Goal: Task Accomplishment & Management: Use online tool/utility

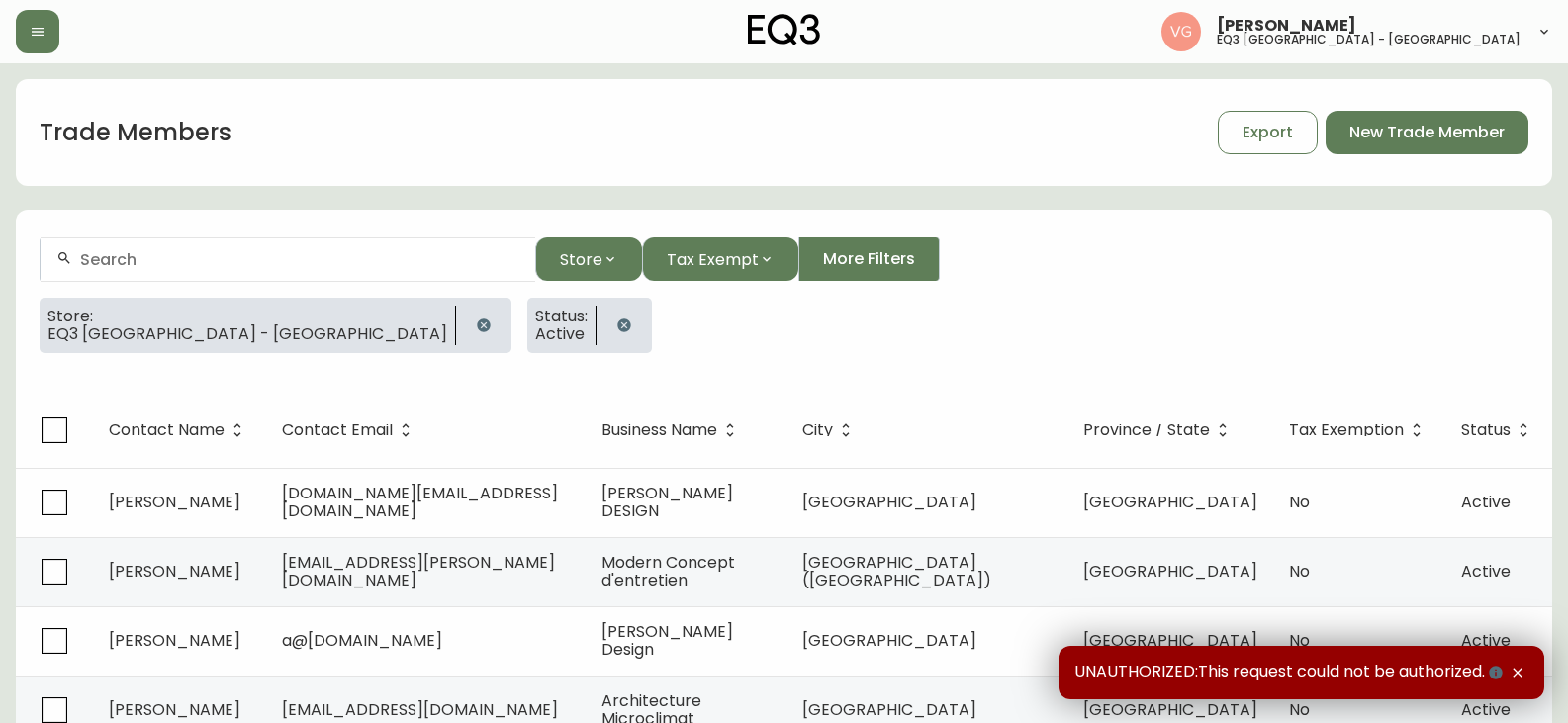
drag, startPoint x: 36, startPoint y: 35, endPoint x: 36, endPoint y: 56, distance: 21.0
click at [36, 45] on button "button" at bounding box center [38, 32] width 44 height 44
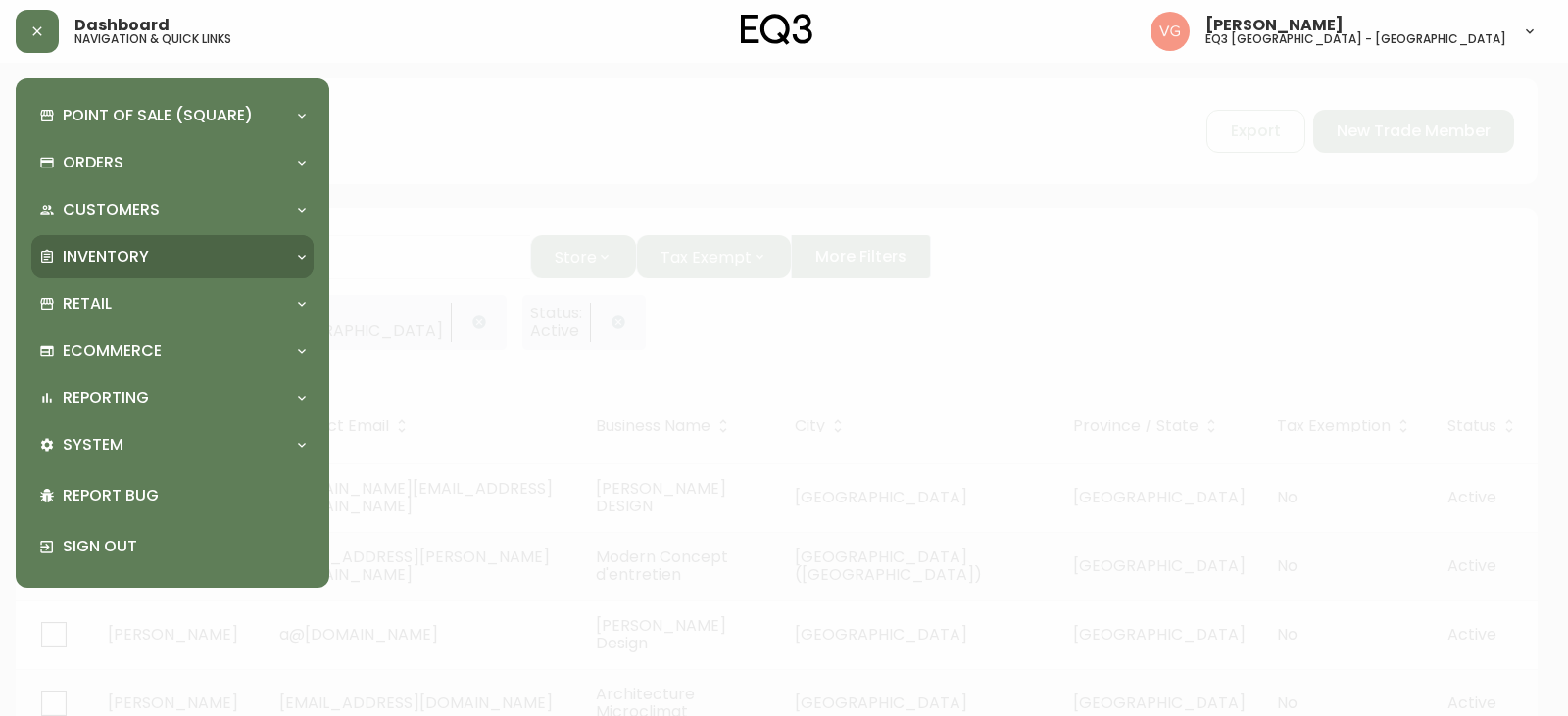
click at [97, 265] on p "Inventory" at bounding box center [106, 257] width 86 height 22
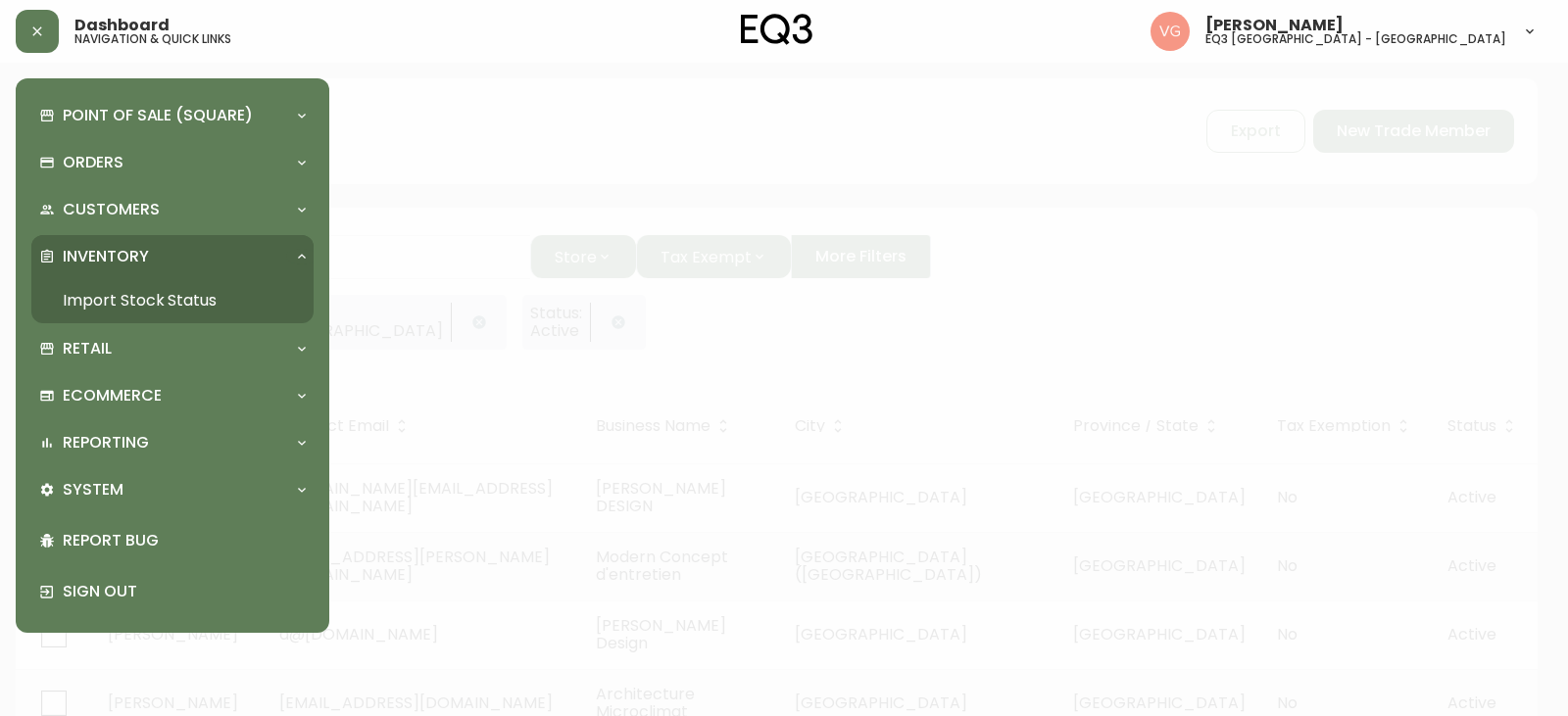
click at [128, 294] on link "Import Stock Status" at bounding box center [172, 301] width 282 height 45
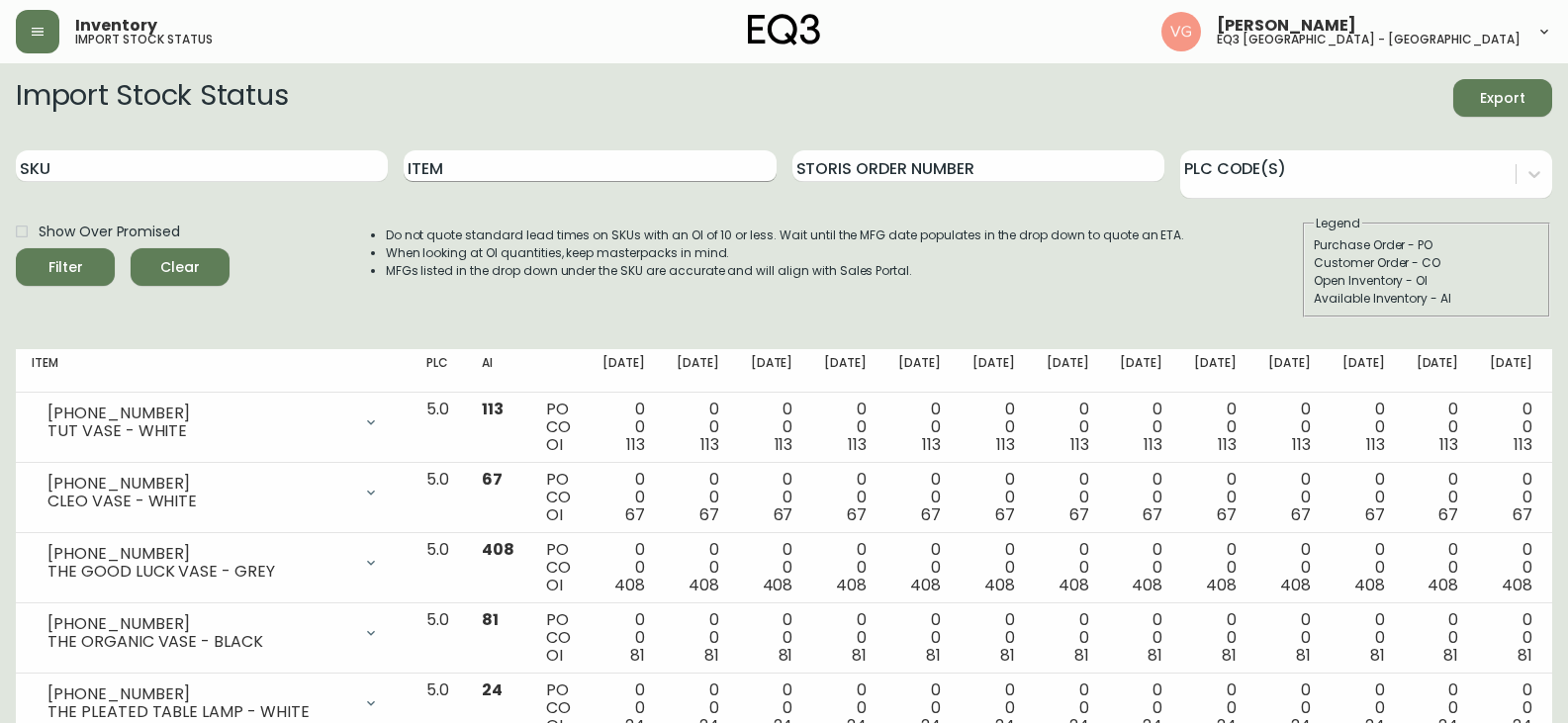
click at [491, 167] on input "Item" at bounding box center [590, 166] width 372 height 32
click at [16, 248] on button "Filter" at bounding box center [65, 267] width 99 height 38
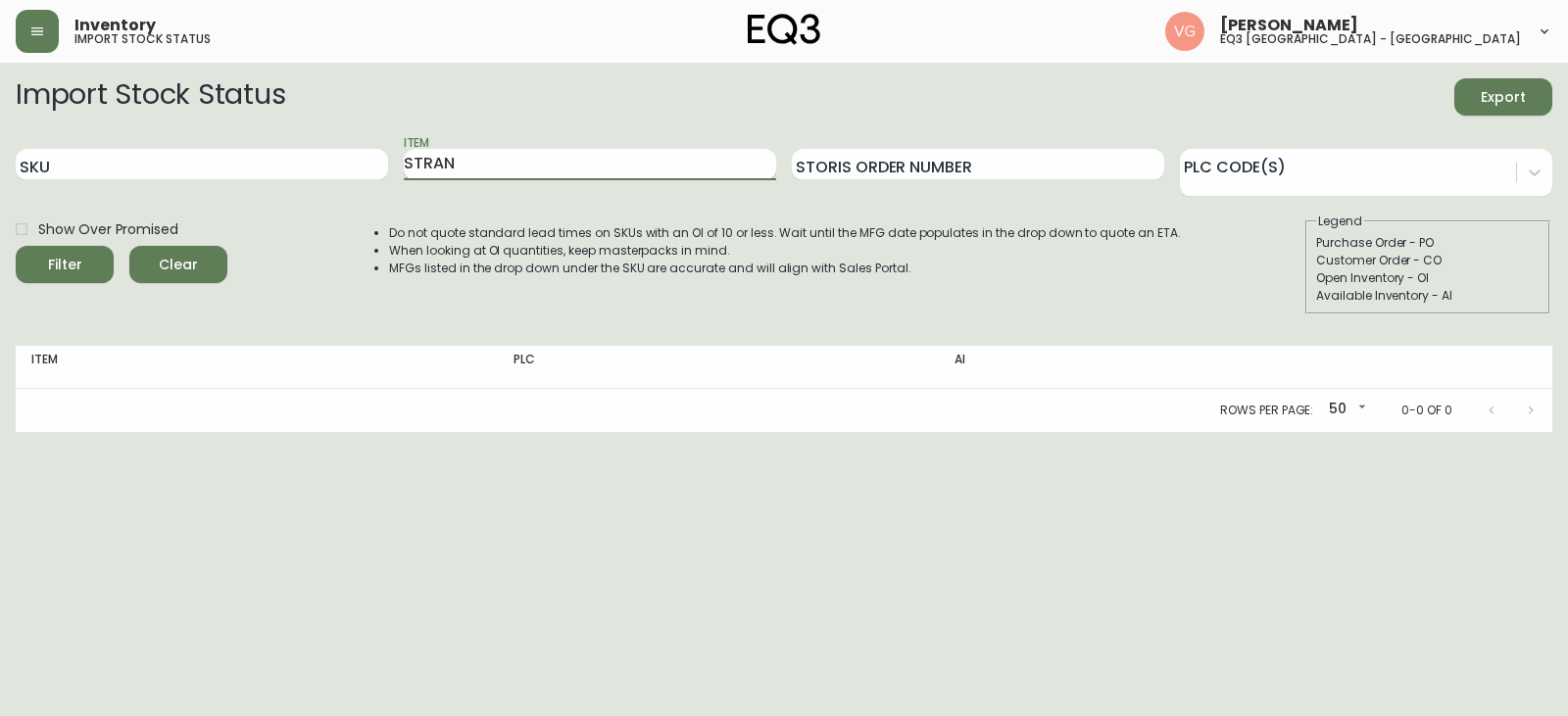
type input "STRAN"
click at [16, 246] on button "Filter" at bounding box center [65, 264] width 98 height 37
click at [1211, 432] on html "Inventory import stock status [PERSON_NAME] eq3 [GEOGRAPHIC_DATA] - st laurent …" at bounding box center [784, 215] width 1568 height 432
